Goal: Task Accomplishment & Management: Complete application form

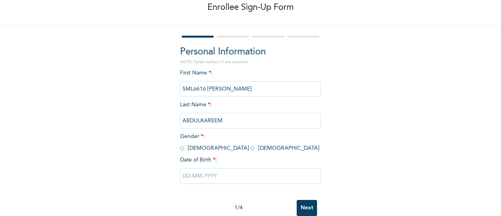
scroll to position [45, 0]
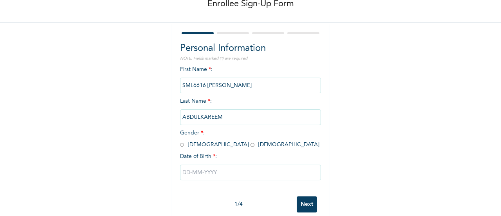
click at [180, 143] on input "radio" at bounding box center [182, 144] width 4 height 7
radio input "true"
click at [183, 173] on input "text" at bounding box center [250, 173] width 141 height 16
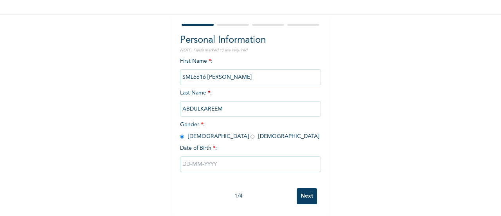
select select "8"
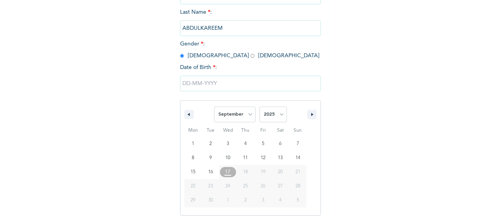
scroll to position [141, 0]
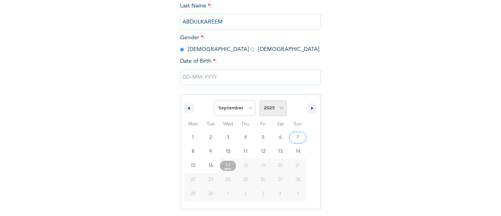
click at [271, 104] on select "2025 2024 2023 2022 2021 2020 2019 2018 2017 2016 2015 2014 2013 2012 2011 2010…" at bounding box center [273, 108] width 27 height 16
select select "1997"
click at [260, 101] on select "2025 2024 2023 2022 2021 2020 2019 2018 2017 2016 2015 2014 2013 2012 2011 2010…" at bounding box center [273, 108] width 27 height 16
click at [235, 108] on select "January February March April May June July August September October November De…" at bounding box center [235, 108] width 42 height 16
select select "3"
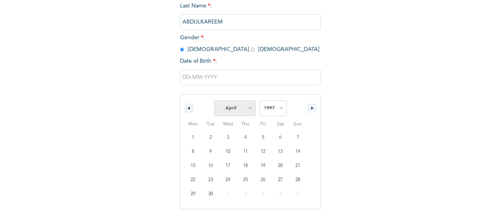
click at [214, 101] on select "January February March April May June July August September October November De…" at bounding box center [235, 108] width 42 height 16
type input "[DATE]"
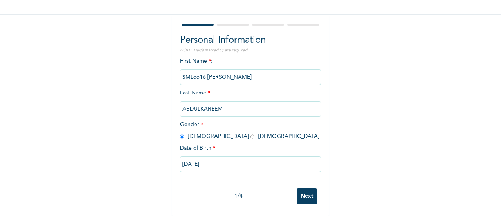
click at [298, 189] on input "Next" at bounding box center [307, 196] width 20 height 16
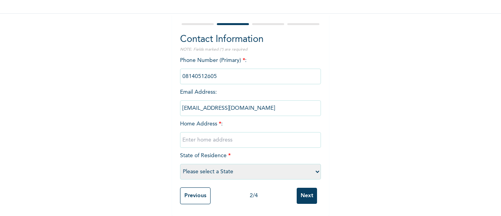
click at [231, 132] on input "text" at bounding box center [250, 140] width 141 height 16
paste input "[PERSON_NAME] House, [GEOGRAPHIC_DATA] Phase 2, FCT Abuja"
type input "[PERSON_NAME] House, [GEOGRAPHIC_DATA] Phase 2, FCT Abuja"
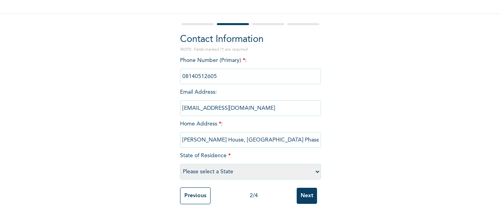
click at [228, 164] on select "Please select a State [PERSON_NAME] (FCT) [PERSON_NAME] Ibom [GEOGRAPHIC_DATA] …" at bounding box center [250, 172] width 141 height 16
select select "15"
click at [180, 164] on select "Please select a State [PERSON_NAME] (FCT) [PERSON_NAME] Ibom [GEOGRAPHIC_DATA] …" at bounding box center [250, 172] width 141 height 16
drag, startPoint x: 304, startPoint y: 177, endPoint x: 304, endPoint y: 188, distance: 11.4
click at [304, 188] on form "Contact Information NOTE: Fields marked (*) are required Phone Number (Primary)…" at bounding box center [250, 115] width 141 height 186
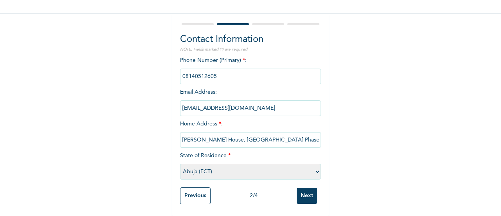
click at [304, 188] on input "Next" at bounding box center [307, 196] width 20 height 16
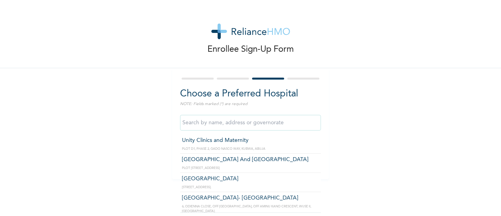
click at [259, 120] on input "text" at bounding box center [250, 123] width 141 height 16
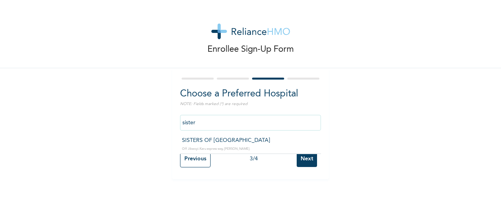
type input "SISTERS OF [GEOGRAPHIC_DATA]"
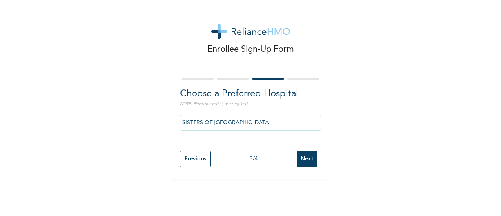
click at [297, 158] on input "Next" at bounding box center [307, 159] width 20 height 16
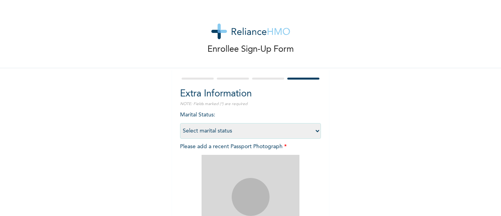
click at [250, 132] on select "Select marital status [DEMOGRAPHIC_DATA] Married [DEMOGRAPHIC_DATA] Widow/[DEMO…" at bounding box center [250, 131] width 141 height 16
select select "1"
click at [180, 123] on select "Select marital status [DEMOGRAPHIC_DATA] Married [DEMOGRAPHIC_DATA] Widow/[DEMO…" at bounding box center [250, 131] width 141 height 16
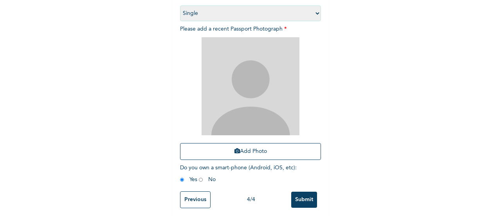
scroll to position [118, 0]
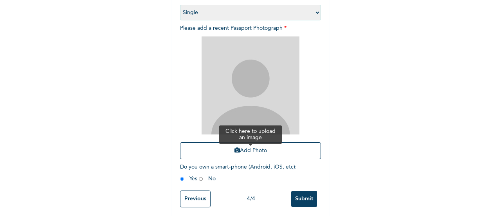
click at [241, 151] on button "Add Photo" at bounding box center [250, 150] width 141 height 17
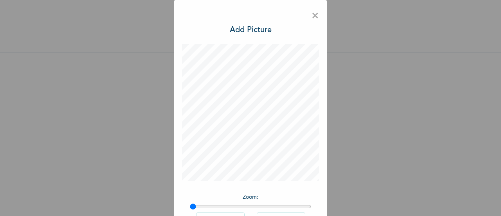
scroll to position [22, 0]
click at [315, 15] on span "×" at bounding box center [315, 16] width 7 height 16
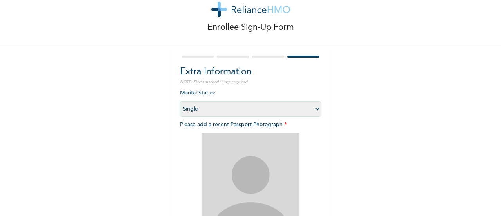
click at [241, 110] on select "Select marital status [DEMOGRAPHIC_DATA] Married [DEMOGRAPHIC_DATA] Widow/[DEMO…" at bounding box center [250, 109] width 141 height 16
click at [147, 124] on div "Enrollee Sign-Up Form Extra Information NOTE: Fields marked (*) are required Ma…" at bounding box center [250, 146] width 501 height 337
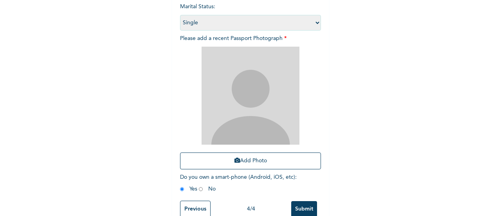
scroll to position [108, 0]
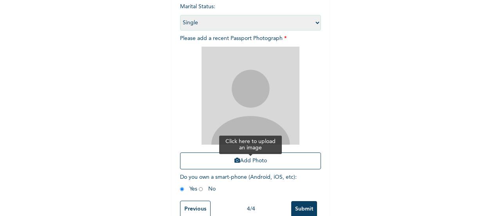
click at [219, 160] on button "Add Photo" at bounding box center [250, 160] width 141 height 17
click at [233, 163] on button "Add Photo" at bounding box center [250, 160] width 141 height 17
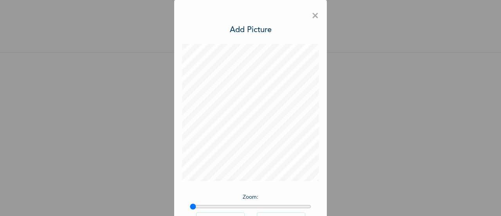
scroll to position [57, 0]
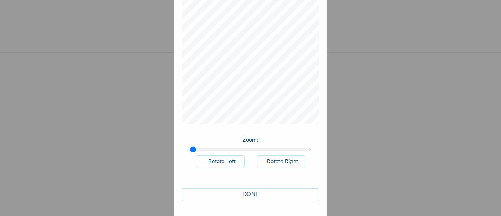
click at [262, 190] on button "DONE" at bounding box center [250, 194] width 137 height 13
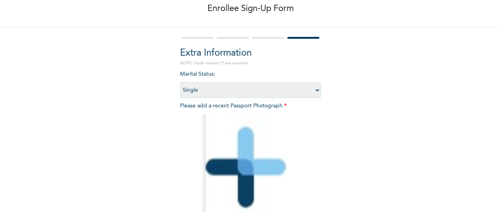
scroll to position [128, 0]
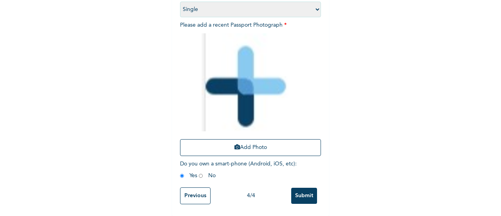
click at [298, 188] on input "Submit" at bounding box center [304, 196] width 26 height 16
